Goal: Task Accomplishment & Management: Complete application form

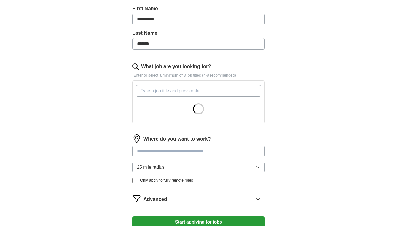
scroll to position [195, 0]
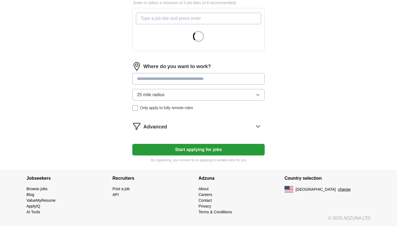
click at [151, 147] on button "Start applying for jobs" at bounding box center [198, 150] width 132 height 12
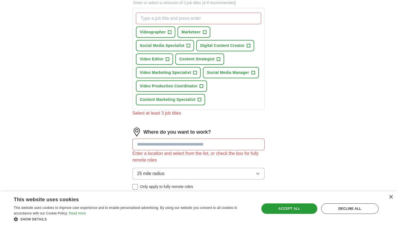
click at [189, 85] on span "Video Production Coordinator" at bounding box center [169, 86] width 58 height 6
click at [0, 0] on span "×" at bounding box center [0, 0] width 0 height 0
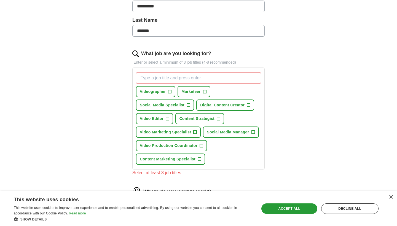
scroll to position [223, 0]
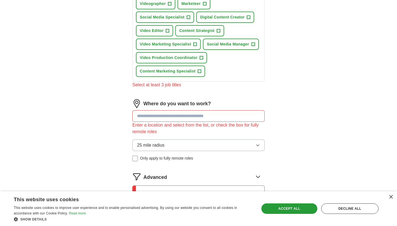
click at [202, 115] on input at bounding box center [198, 116] width 132 height 12
type input "*******"
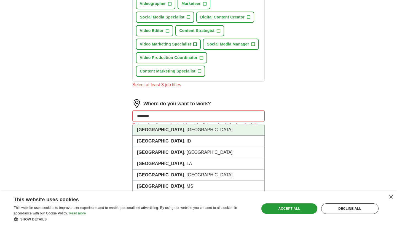
click at [187, 128] on li "[GEOGRAPHIC_DATA] , [GEOGRAPHIC_DATA]" at bounding box center [198, 129] width 132 height 11
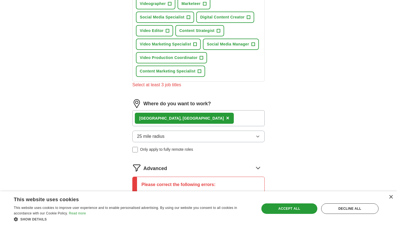
click at [186, 120] on div "[GEOGRAPHIC_DATA] , [GEOGRAPHIC_DATA] ×" at bounding box center [198, 118] width 132 height 16
click at [190, 116] on div "[GEOGRAPHIC_DATA] , [GEOGRAPHIC_DATA] ×" at bounding box center [198, 118] width 132 height 16
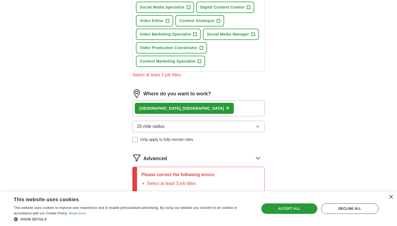
scroll to position [243, 0]
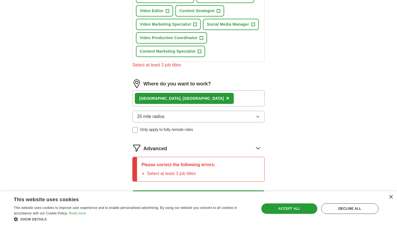
click at [198, 103] on div "[GEOGRAPHIC_DATA] , [GEOGRAPHIC_DATA] ×" at bounding box center [198, 98] width 132 height 16
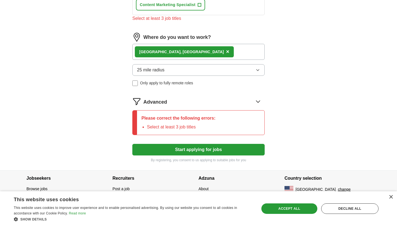
scroll to position [290, 0]
click at [198, 150] on button "Start applying for jobs" at bounding box center [198, 150] width 132 height 12
click at [209, 149] on button "Start applying for jobs" at bounding box center [198, 150] width 132 height 12
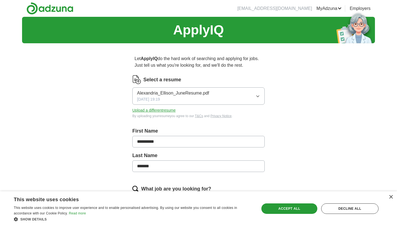
scroll to position [0, 0]
